Goal: Information Seeking & Learning: Learn about a topic

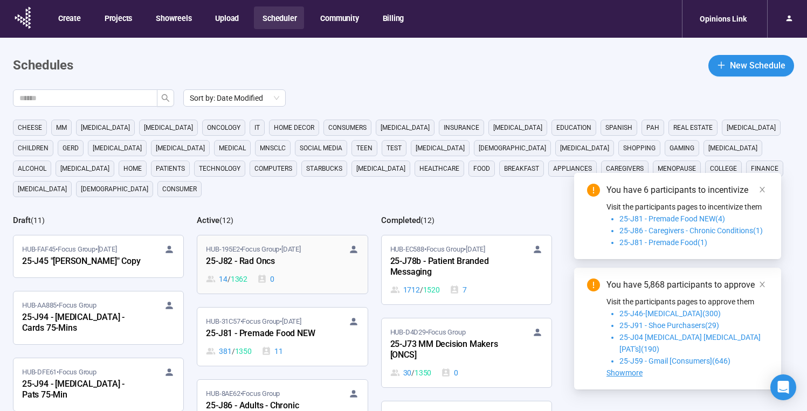
click at [273, 250] on div "HUB-195E2 • Focus Group • Oct 1 25-J82 - Rad Oncs 14 / 1362 0" at bounding box center [282, 264] width 153 height 41
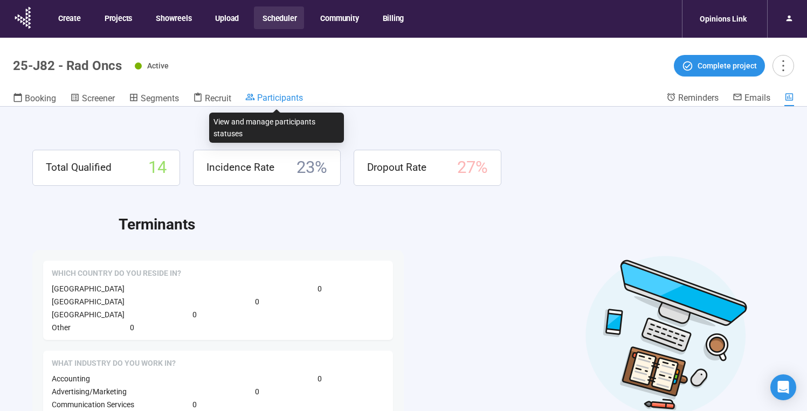
click at [288, 98] on span "Participants" at bounding box center [280, 98] width 46 height 10
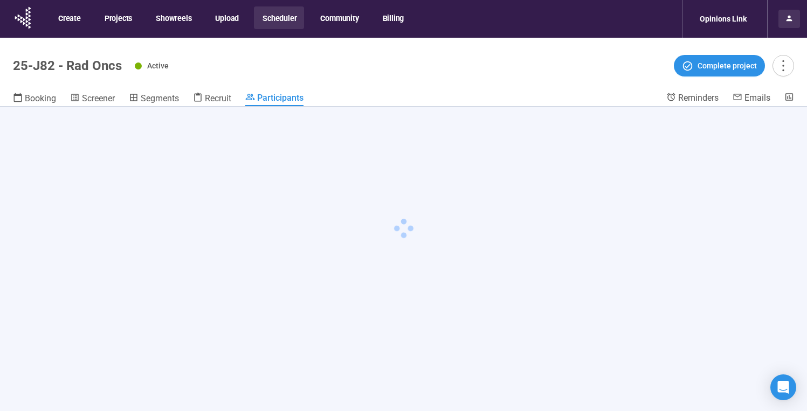
click at [784, 22] on div at bounding box center [790, 19] width 22 height 18
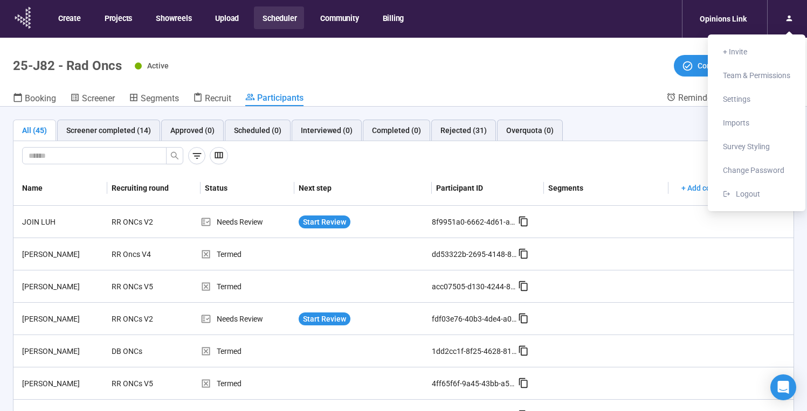
click at [23, 26] on icon at bounding box center [23, 18] width 27 height 28
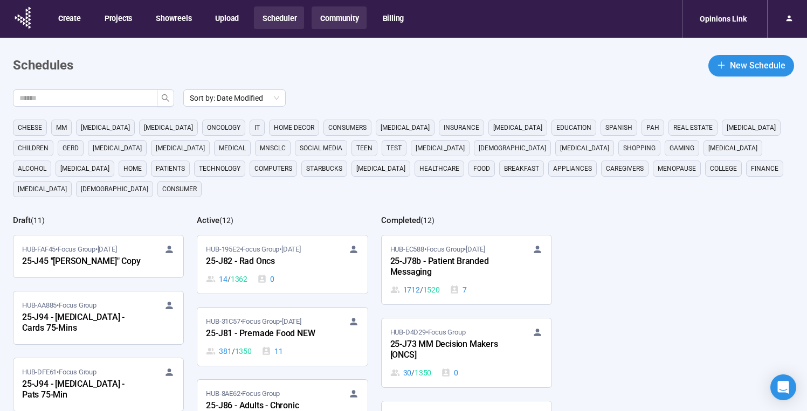
click at [335, 18] on button "Community" at bounding box center [339, 17] width 54 height 23
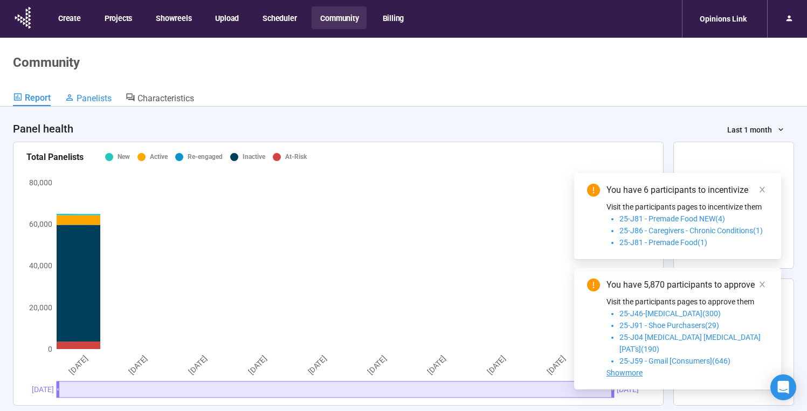
click at [94, 101] on span "Panelists" at bounding box center [94, 98] width 35 height 10
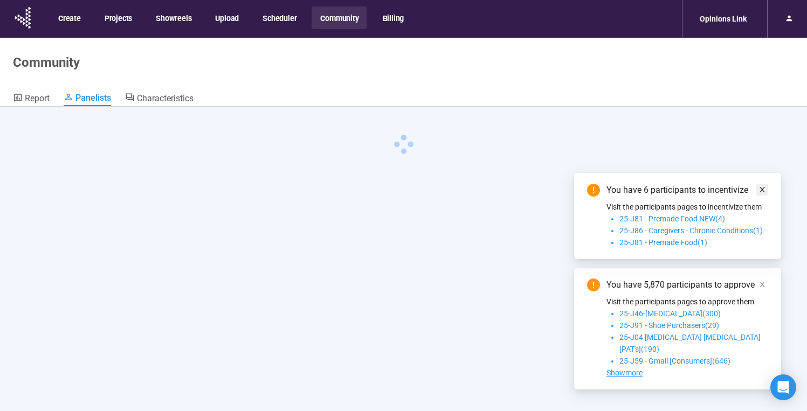
click at [764, 193] on icon "close" at bounding box center [762, 189] width 5 height 5
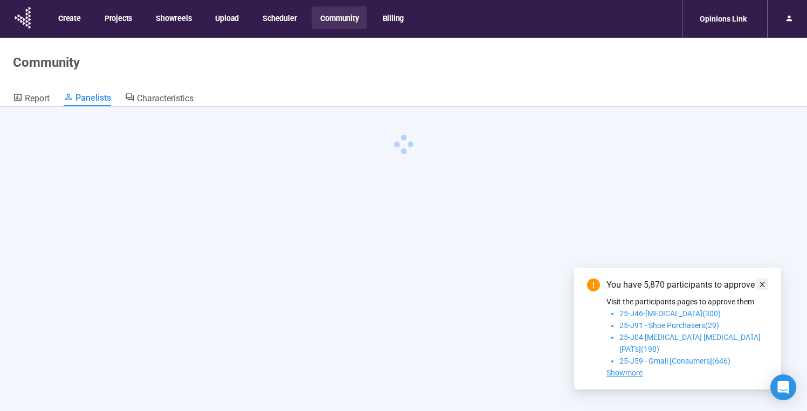
click at [766, 288] on icon "close" at bounding box center [763, 285] width 8 height 8
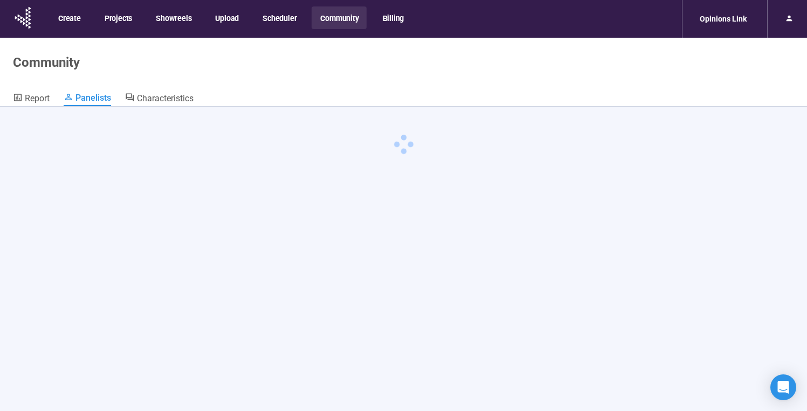
click at [672, 97] on div "Report Panelists Characteristics" at bounding box center [403, 99] width 781 height 14
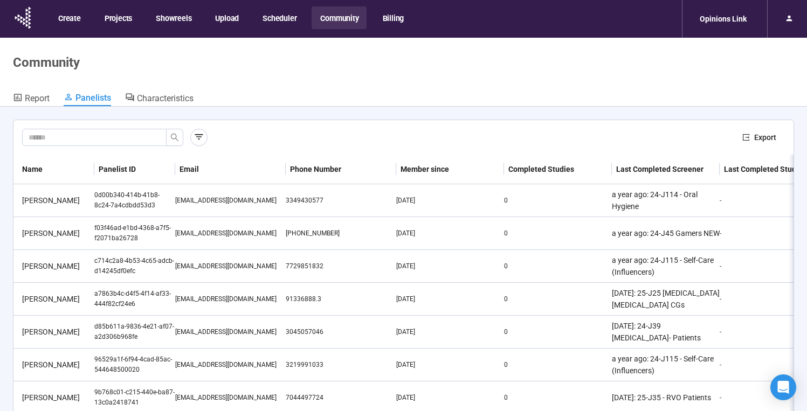
click at [377, 153] on div "Export" at bounding box center [403, 137] width 780 height 35
click at [743, 326] on td "-" at bounding box center [774, 332] width 108 height 33
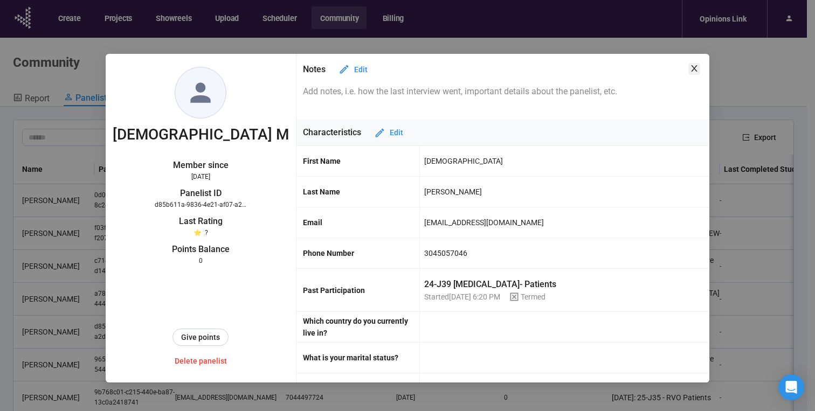
click at [692, 68] on icon "close" at bounding box center [694, 68] width 9 height 9
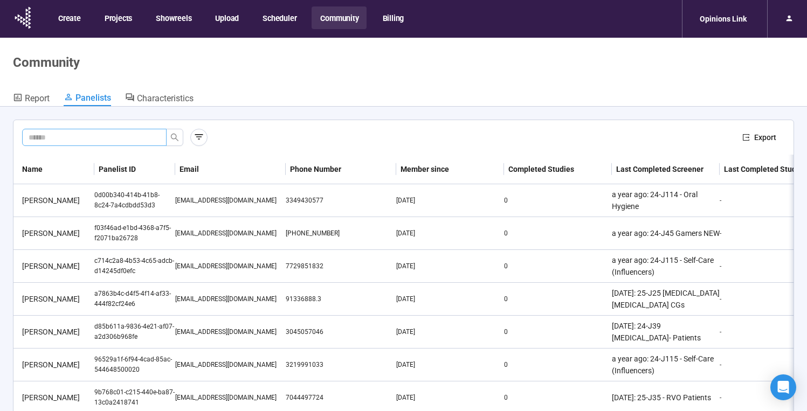
click at [136, 135] on input "text" at bounding box center [90, 138] width 123 height 12
